Goal: Task Accomplishment & Management: Complete application form

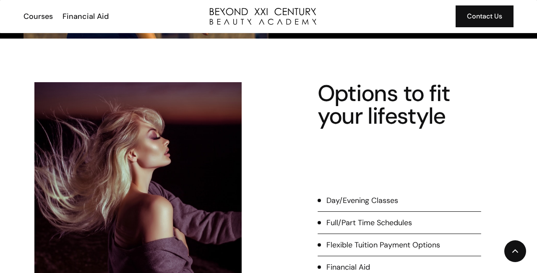
scroll to position [253, 0]
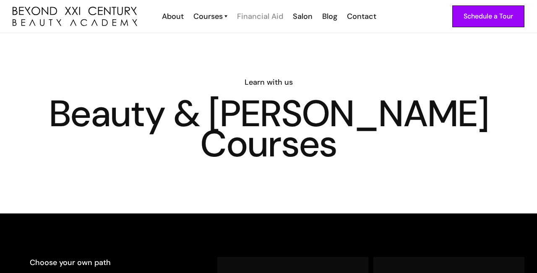
click at [259, 13] on div "Financial Aid" at bounding box center [260, 16] width 46 height 11
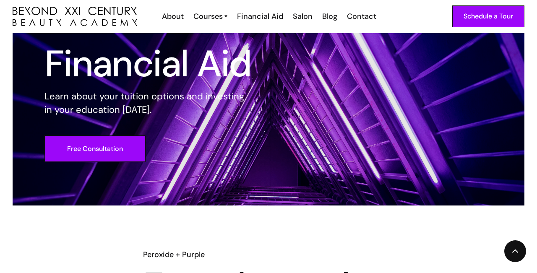
scroll to position [55, 0]
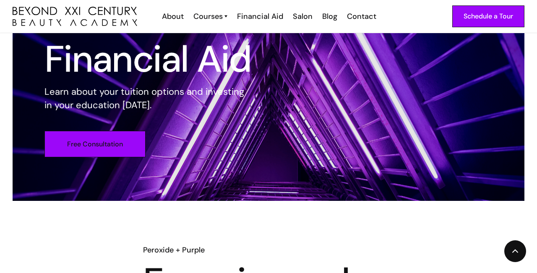
click at [139, 144] on link "Free Consultation" at bounding box center [94, 144] width 101 height 26
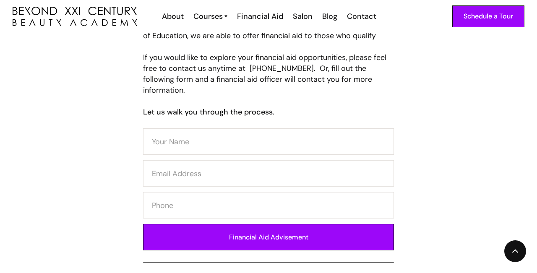
scroll to position [421, 0]
